Goal: Entertainment & Leisure: Consume media (video, audio)

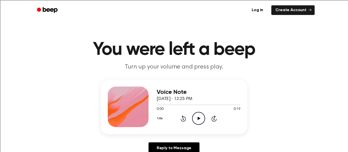
click at [200, 115] on icon "Play Audio" at bounding box center [198, 118] width 13 height 13
click at [192, 123] on icon "Pause Audio" at bounding box center [198, 118] width 13 height 13
click at [200, 121] on icon "Play Audio" at bounding box center [198, 118] width 13 height 13
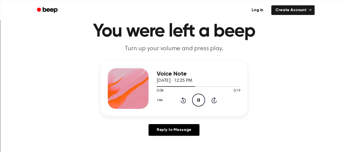
scroll to position [20, 0]
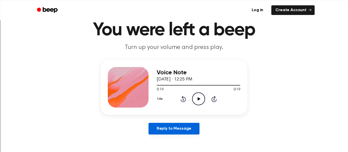
click at [186, 129] on link "Reply to Message" at bounding box center [173, 129] width 51 height 12
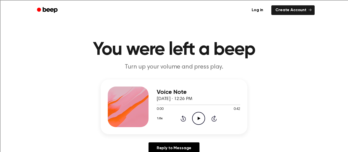
click at [183, 117] on icon "Rewind 5 seconds" at bounding box center [183, 119] width 6 height 7
click at [201, 118] on icon "Play Audio" at bounding box center [198, 118] width 13 height 13
click at [198, 121] on icon "Pause Audio" at bounding box center [198, 118] width 13 height 13
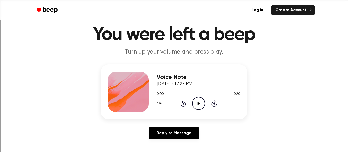
scroll to position [18, 0]
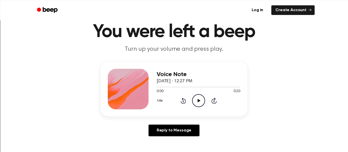
click at [200, 102] on icon "Play Audio" at bounding box center [198, 100] width 13 height 13
